Goal: Check status

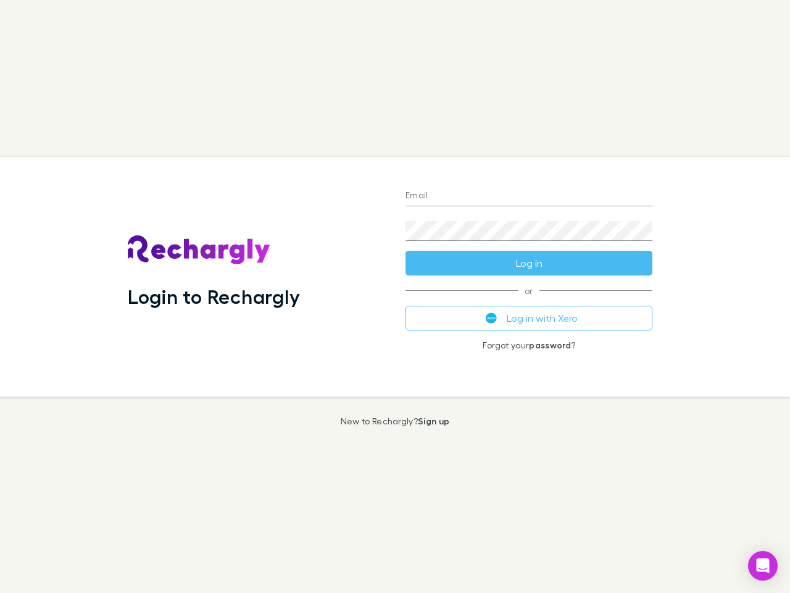
click at [395, 296] on div "Login to Rechargly" at bounding box center [257, 276] width 278 height 239
click at [529, 196] on input "Email" at bounding box center [529, 196] width 247 height 20
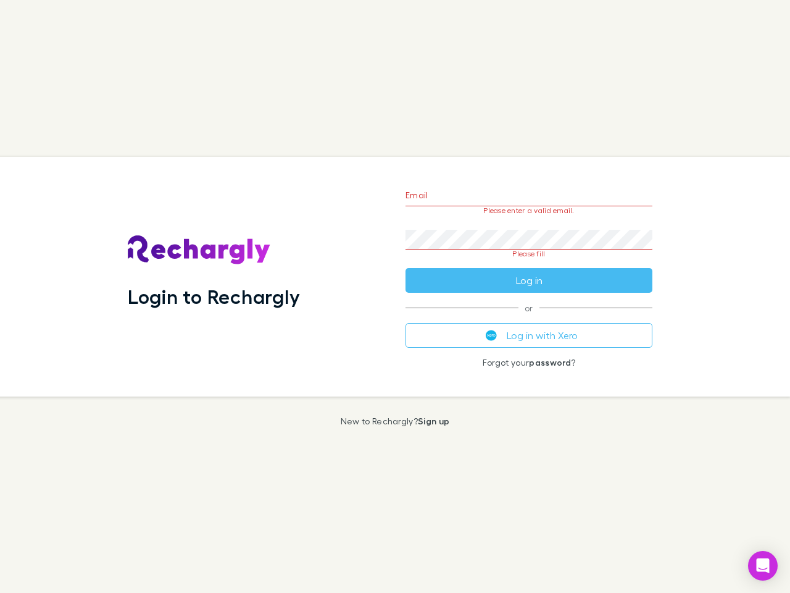
click at [529, 263] on form "Email Please enter a valid email. Password Please fill Log in" at bounding box center [529, 235] width 247 height 116
click at [529, 318] on div "Email Please enter a valid email. Password Please fill Log in or Log in with Xe…" at bounding box center [529, 276] width 267 height 239
click at [763, 565] on icon "Open Intercom Messenger" at bounding box center [763, 565] width 13 height 15
